Goal: Task Accomplishment & Management: Manage account settings

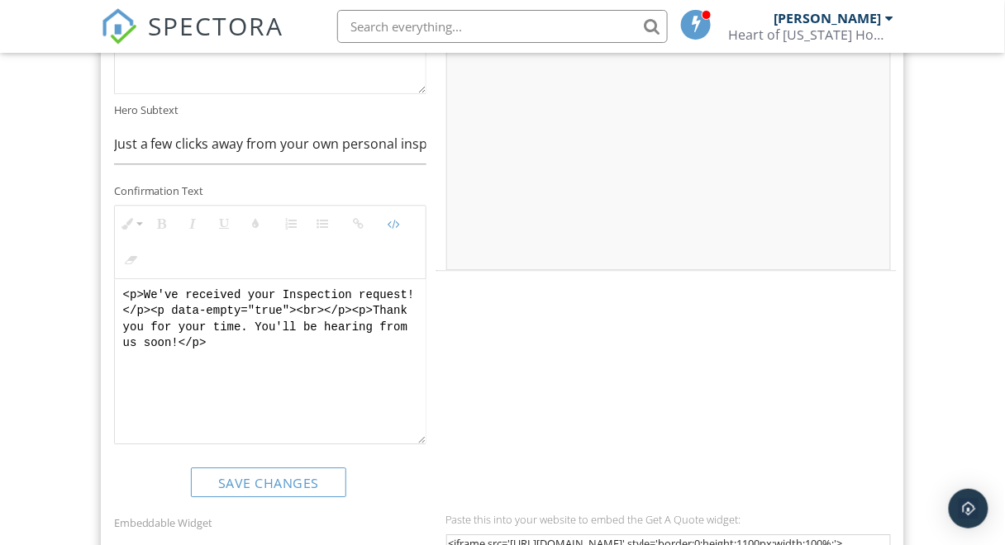
click at [117, 27] on img at bounding box center [119, 26] width 36 height 36
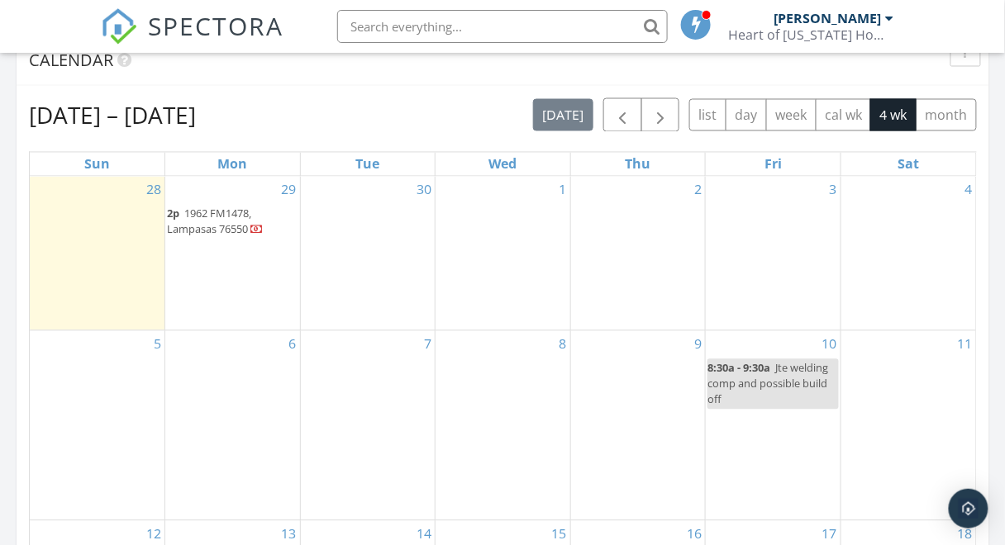
scroll to position [707, 0]
click at [224, 226] on span "1962 FM1478, Lampasas 76550" at bounding box center [209, 222] width 84 height 31
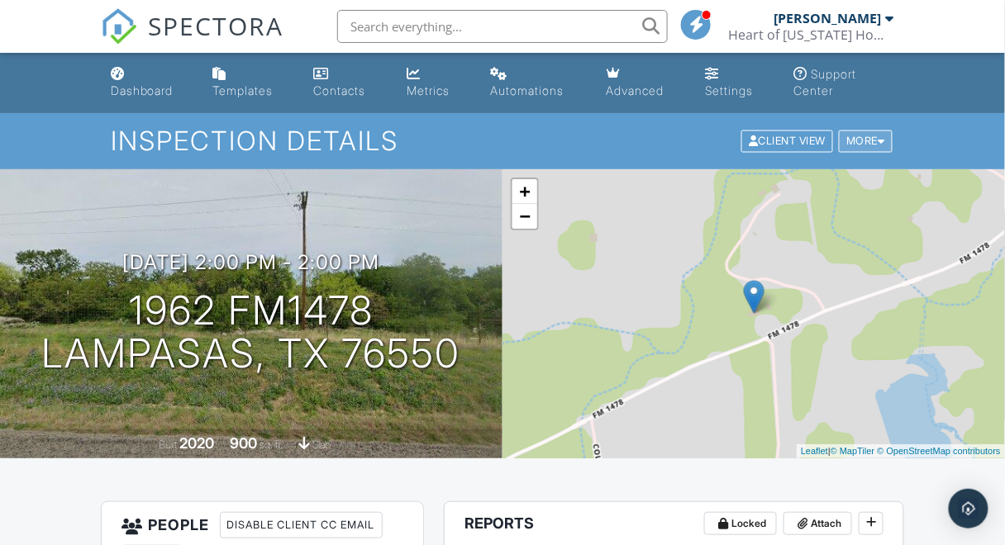
click at [851, 141] on div "More" at bounding box center [866, 142] width 54 height 22
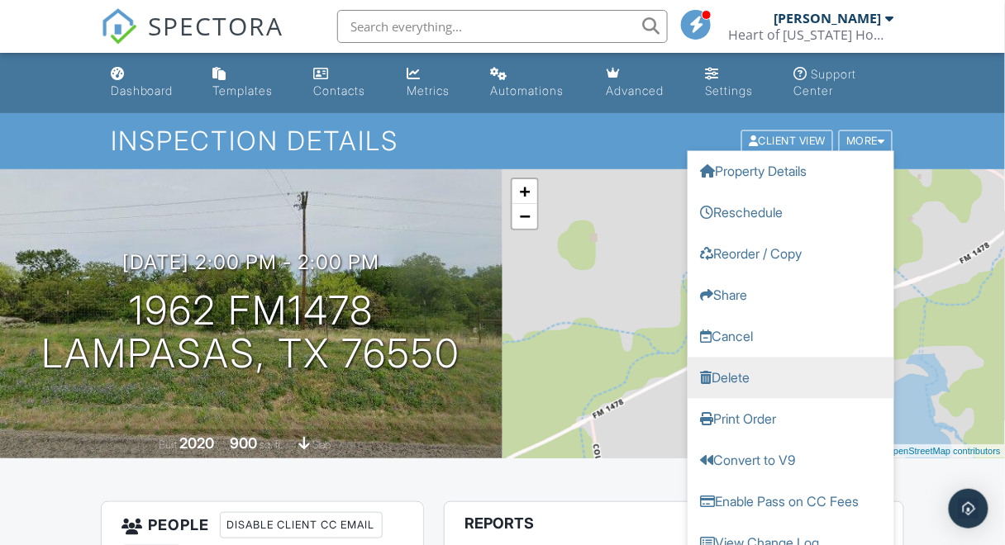
click at [764, 380] on link "Delete" at bounding box center [791, 378] width 207 height 41
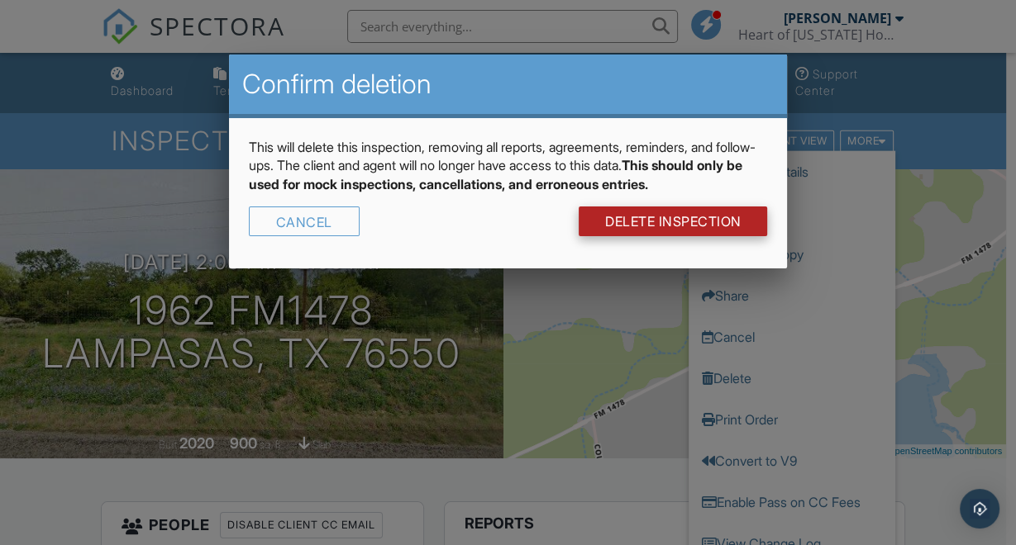
click at [688, 228] on link "DELETE Inspection" at bounding box center [672, 222] width 189 height 30
